Goal: Task Accomplishment & Management: Manage account settings

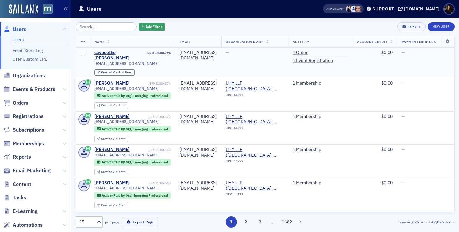
click at [105, 52] on div "cavboothe [PERSON_NAME]" at bounding box center [120, 55] width 52 height 11
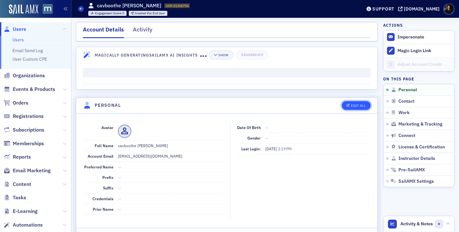
click at [351, 103] on button "Edit All" at bounding box center [355, 105] width 29 height 9
select select "US"
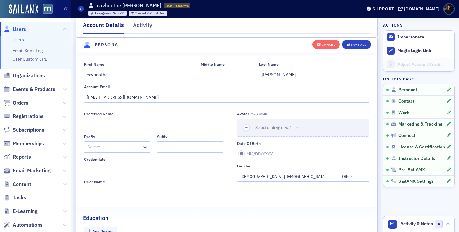
scroll to position [74, 0]
drag, startPoint x: 113, startPoint y: 75, endPoint x: 46, endPoint y: 72, distance: 66.6
click at [46, 72] on div "Users Users Email Send Log User Custom CPE Organizations Events & Products Orde…" at bounding box center [229, 116] width 459 height 232
type input "Carol"
click at [349, 43] on icon "button" at bounding box center [347, 45] width 3 height 4
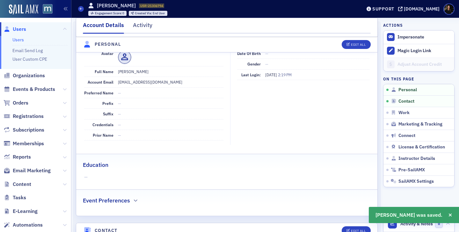
click at [24, 26] on span "Users" at bounding box center [19, 29] width 13 height 7
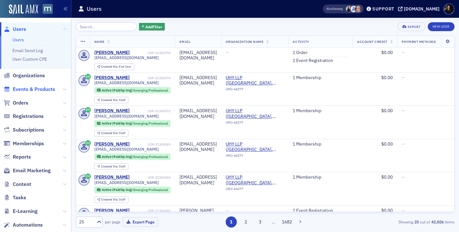
click at [24, 89] on span "Events & Products" at bounding box center [34, 89] width 42 height 7
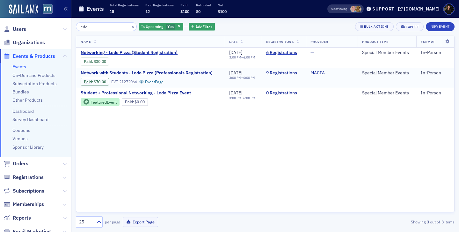
type input "ledo"
click at [280, 75] on link "9 Registrations" at bounding box center [283, 73] width 35 height 6
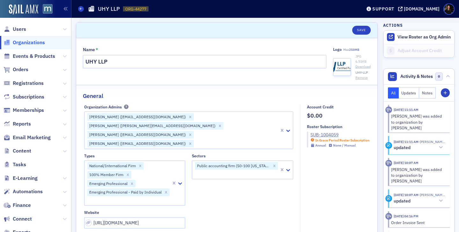
select select "US"
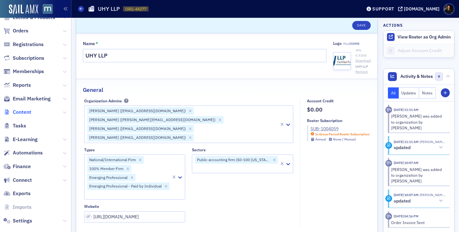
scroll to position [42, 0]
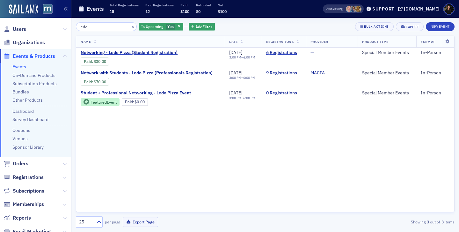
click at [22, 25] on span "Users" at bounding box center [35, 29] width 71 height 14
click at [23, 30] on span "Users" at bounding box center [19, 29] width 13 height 7
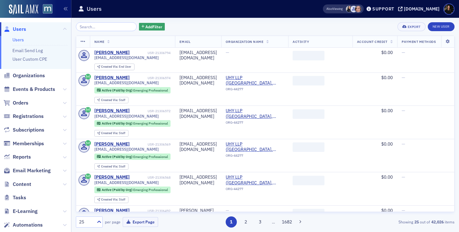
click at [104, 27] on input "search" at bounding box center [106, 26] width 61 height 9
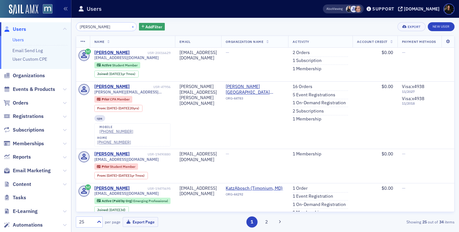
type input "leann wong"
click at [130, 27] on button "×" at bounding box center [133, 27] width 6 height 6
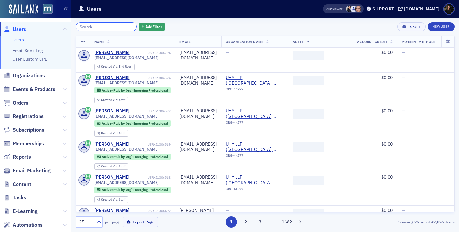
click at [98, 22] on input "search" at bounding box center [106, 26] width 61 height 9
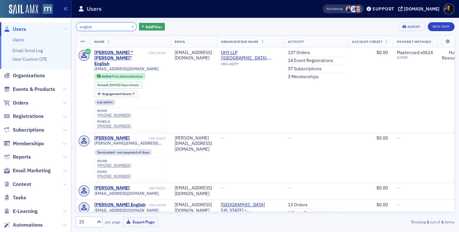
type input "english"
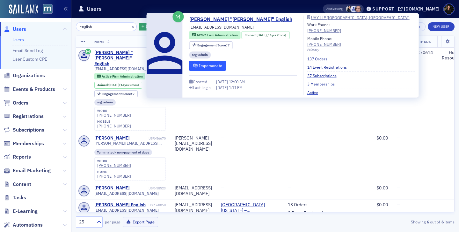
click at [218, 68] on button "Impersonate" at bounding box center [207, 66] width 37 height 10
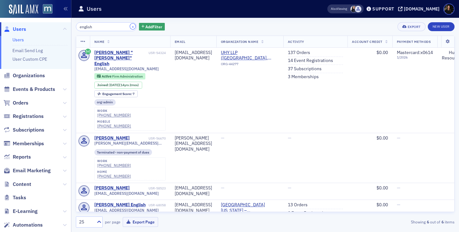
click at [130, 27] on button "×" at bounding box center [133, 27] width 6 height 6
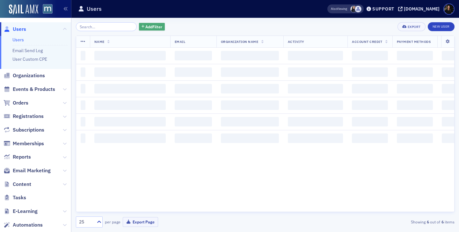
click at [145, 28] on span "Add Filter" at bounding box center [153, 27] width 17 height 6
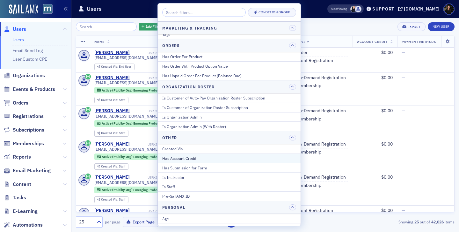
scroll to position [505, 0]
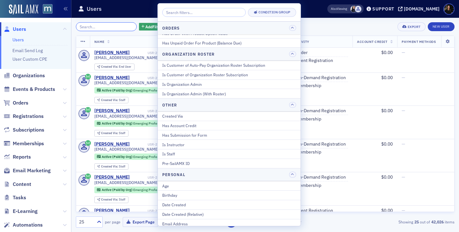
click at [107, 30] on input "search" at bounding box center [106, 26] width 61 height 9
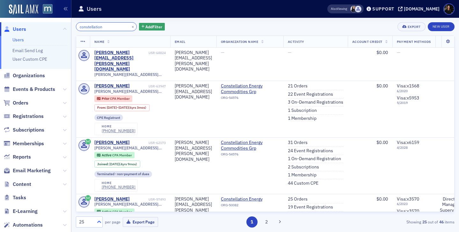
type input "constellation"
click at [96, 219] on icon at bounding box center [99, 222] width 6 height 6
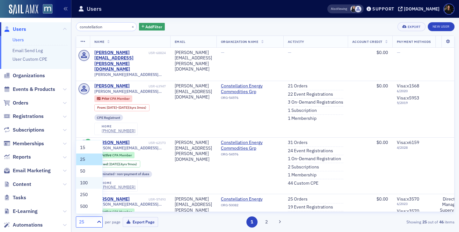
click at [85, 183] on span "100" at bounding box center [84, 183] width 8 height 7
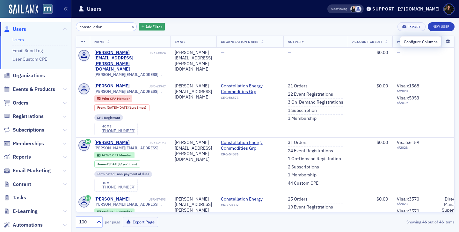
click at [450, 43] on icon at bounding box center [447, 42] width 13 height 4
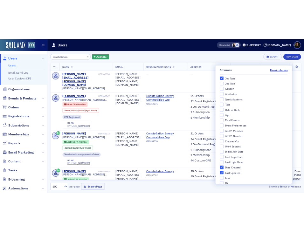
scroll to position [221, 0]
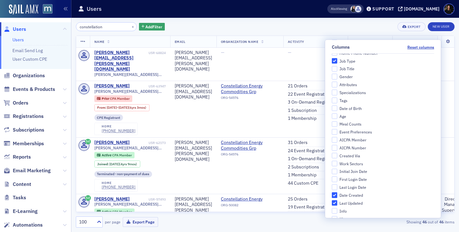
click at [360, 27] on div "constellation × Add Filter Export New User" at bounding box center [265, 26] width 378 height 9
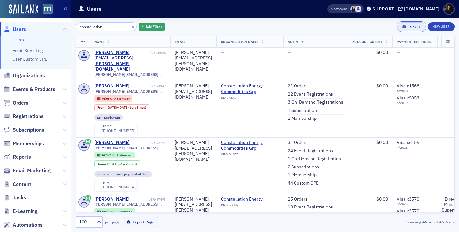
click at [408, 28] on div "Export" at bounding box center [413, 27] width 13 height 4
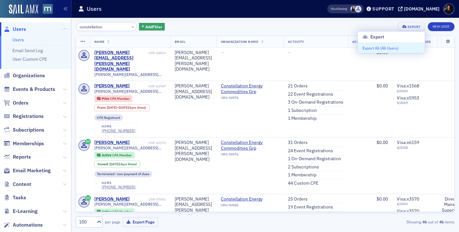
click at [382, 45] on button "Export All ( 46 Users )" at bounding box center [391, 48] width 67 height 10
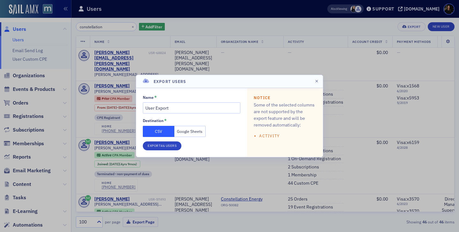
click at [186, 131] on button "Google Sheets" at bounding box center [190, 131] width 32 height 11
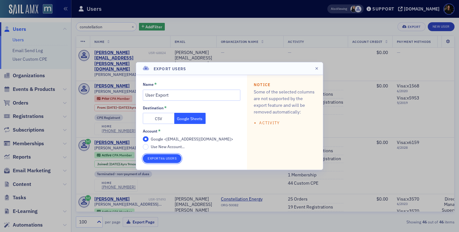
click at [153, 162] on button "Export 46 Users" at bounding box center [162, 158] width 39 height 9
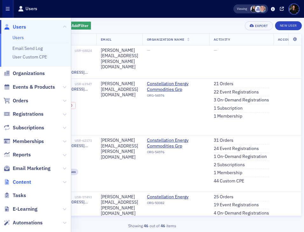
click at [26, 180] on span "Content" at bounding box center [22, 182] width 18 height 7
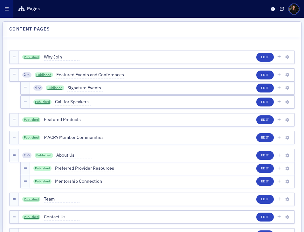
click at [9, 9] on button "button" at bounding box center [6, 9] width 13 height 18
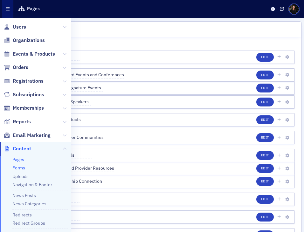
click at [23, 168] on link "Forms" at bounding box center [18, 168] width 13 height 6
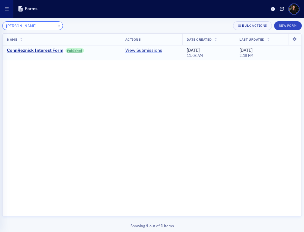
type input "cohn"
click at [148, 50] on link "View Submissions" at bounding box center [143, 51] width 37 height 6
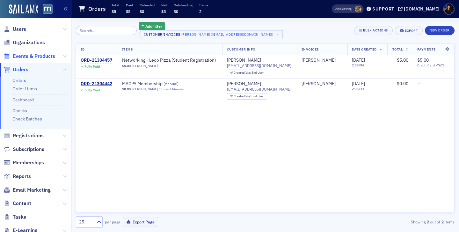
click at [25, 56] on span "Events & Products" at bounding box center [34, 56] width 42 height 7
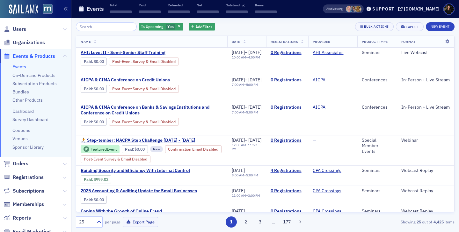
click at [107, 30] on input "search" at bounding box center [106, 26] width 61 height 9
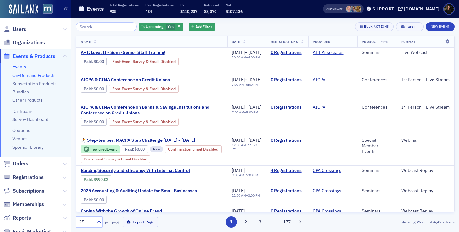
click at [43, 74] on link "On-Demand Products" at bounding box center [33, 76] width 43 height 6
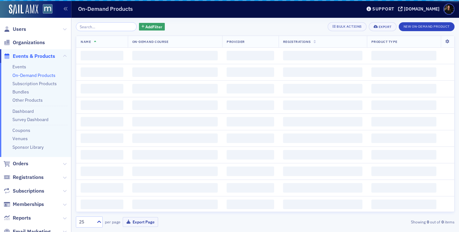
click at [98, 25] on input "search" at bounding box center [106, 26] width 61 height 9
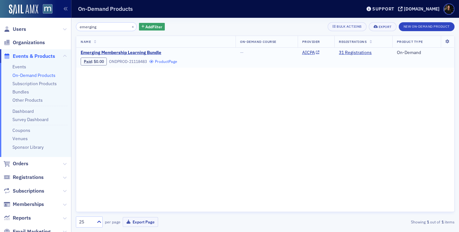
type input "emerging"
click at [160, 63] on link "Product Page" at bounding box center [163, 61] width 28 height 5
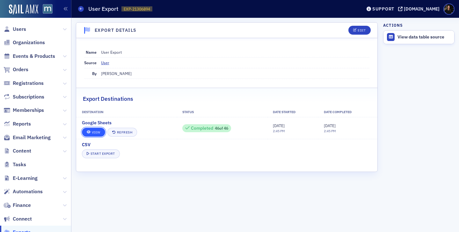
click at [92, 135] on link "View" at bounding box center [93, 132] width 23 height 9
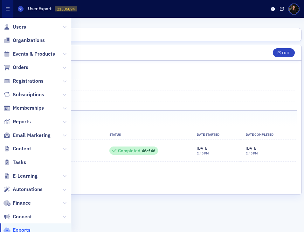
click at [137, 61] on header "Export Details Edit" at bounding box center [152, 53] width 299 height 16
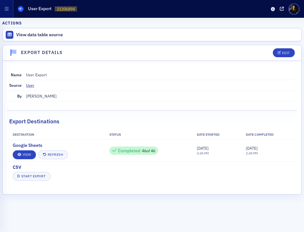
click at [19, 10] on icon at bounding box center [20, 8] width 3 height 3
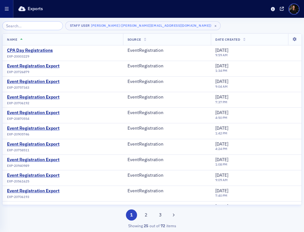
click at [1, 7] on button "button" at bounding box center [6, 9] width 13 height 18
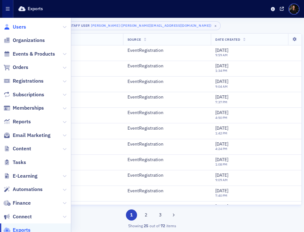
click at [16, 26] on span "Users" at bounding box center [19, 27] width 13 height 7
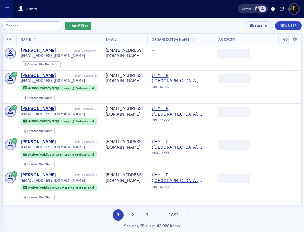
click at [22, 26] on input "search" at bounding box center [32, 25] width 61 height 9
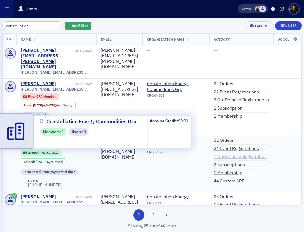
type input "constellation"
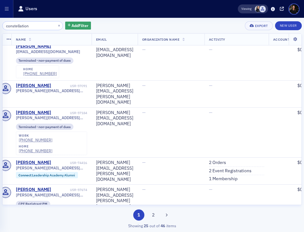
scroll to position [711, 5]
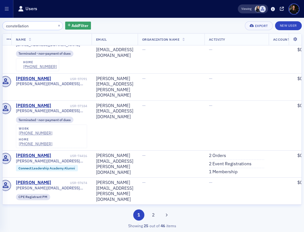
click at [154, 217] on button "2" at bounding box center [153, 215] width 11 height 11
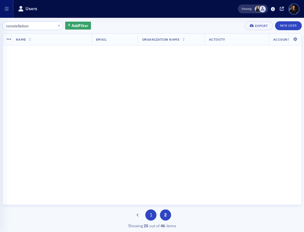
scroll to position [0, 5]
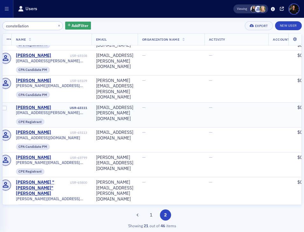
scroll to position [263, 5]
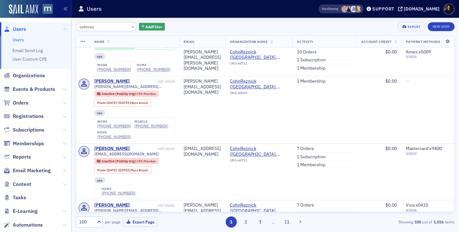
scroll to position [574, 0]
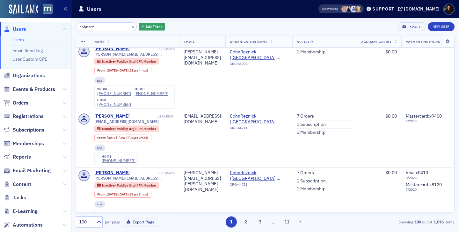
drag, startPoint x: 100, startPoint y: 26, endPoint x: 0, endPoint y: 1, distance: 103.1
click at [0, 2] on div "Users Users Email Send Log User Custom CPE Organizations Events & Products Orde…" at bounding box center [229, 116] width 459 height 232
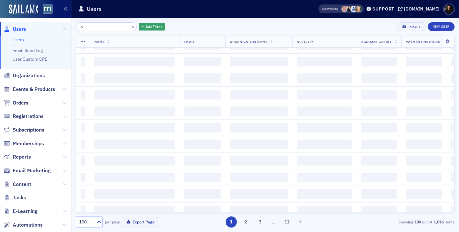
scroll to position [2225, 0]
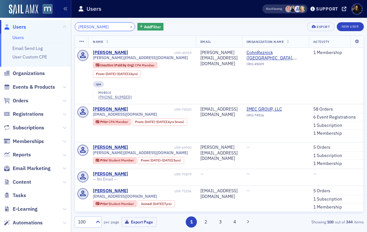
drag, startPoint x: 108, startPoint y: 28, endPoint x: 9, endPoint y: -3, distance: 104.3
click at [9, 0] on html "Users Users Email Send Log User Custom CPE Organizations Events & Products Orde…" at bounding box center [183, 116] width 367 height 232
paste input "dchurch@jhu.edu"
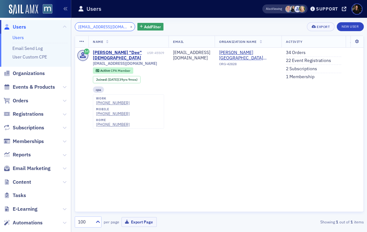
type input "dchurch@jhu.edu"
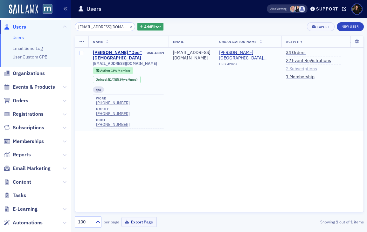
click at [298, 69] on link "2 Subscriptions" at bounding box center [301, 69] width 31 height 6
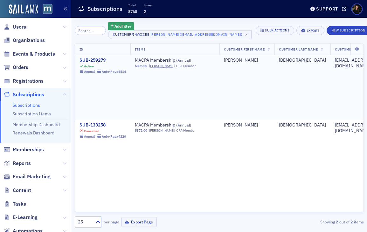
click at [96, 60] on div "SUB-259279" at bounding box center [103, 61] width 47 height 6
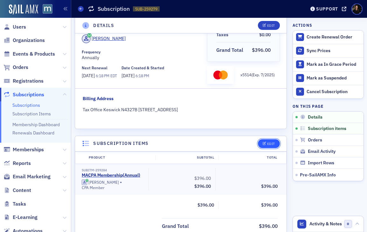
click at [274, 142] on div "Edit" at bounding box center [271, 144] width 8 height 4
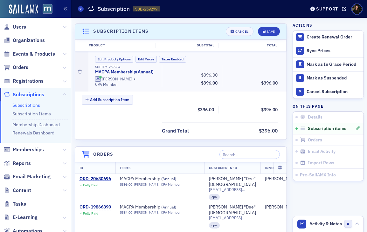
scroll to position [165, 0]
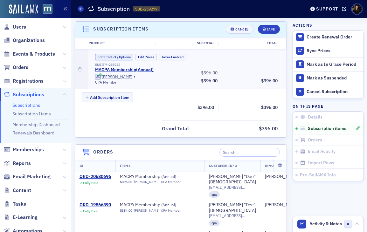
click at [104, 58] on button "Edit Product / Options" at bounding box center [114, 57] width 38 height 7
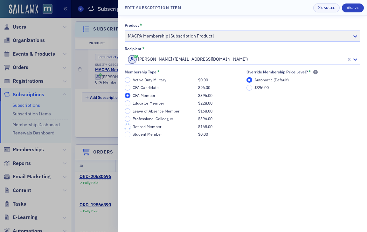
click at [128, 128] on input "Retired Member $168.00" at bounding box center [128, 127] width 6 height 6
click at [352, 9] on div "Save" at bounding box center [355, 8] width 9 height 4
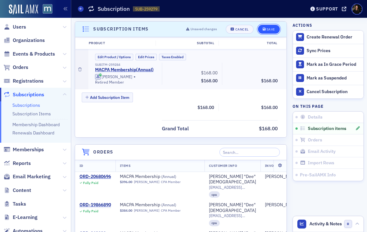
click at [265, 27] on button "Save" at bounding box center [269, 29] width 22 height 9
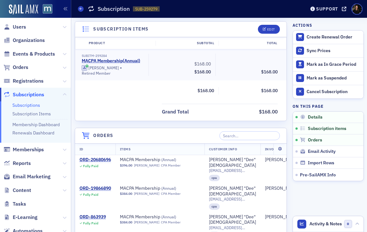
scroll to position [0, 0]
